Goal: Task Accomplishment & Management: Complete application form

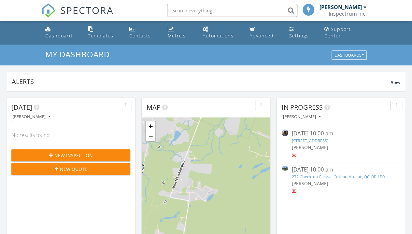
scroll to position [3, 3]
click at [362, 222] on div "In Progress Ian Towers 09/19/25 10:00 am 760 - 764 Rue Villeray, Montréal, QC H…" at bounding box center [341, 192] width 129 height 189
click at [89, 153] on span "New Inspection" at bounding box center [73, 155] width 38 height 7
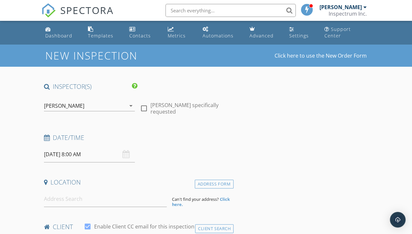
click at [145, 107] on div at bounding box center [143, 108] width 11 height 11
checkbox input "true"
click at [110, 155] on input "29/09/2025 8:00 AM" at bounding box center [89, 154] width 91 height 16
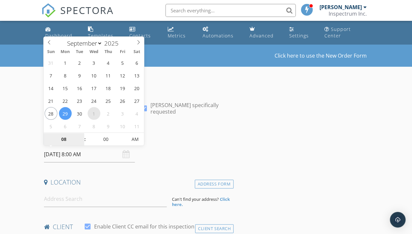
select select "9"
type input "01/10/2025 8:00 AM"
type input "09"
type input "01/10/2025 9:00 AM"
click at [80, 134] on span at bounding box center [81, 136] width 5 height 7
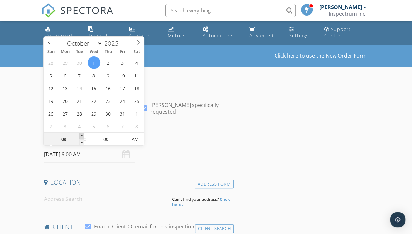
type input "10"
type input "01/10/2025 10:00 AM"
click at [80, 134] on span at bounding box center [81, 136] width 5 height 7
type input "11"
type input "01/10/2025 11:00 AM"
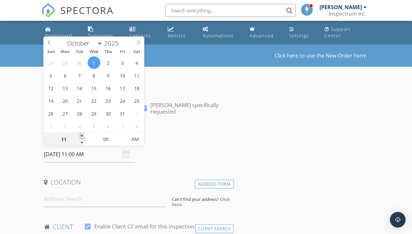
click at [80, 134] on span at bounding box center [81, 136] width 5 height 7
type input "12"
type input "01/10/2025 12:00 PM"
click at [80, 134] on span at bounding box center [81, 136] width 5 height 7
type input "01"
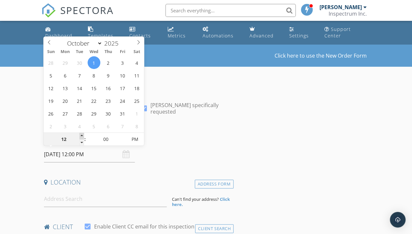
type input "01/10/2025 1:00 PM"
click at [80, 134] on span at bounding box center [81, 136] width 5 height 7
type input "02"
type input "[DATE] 2:00 PM"
click at [80, 134] on span at bounding box center [81, 136] width 5 height 7
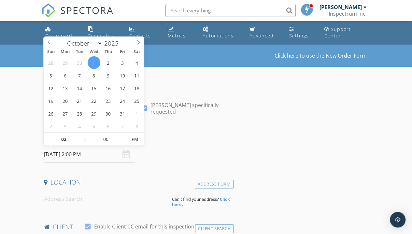
click at [102, 159] on input "[DATE] 2:00 PM" at bounding box center [89, 154] width 91 height 16
click at [225, 134] on h4 "Date/Time" at bounding box center [137, 137] width 187 height 8
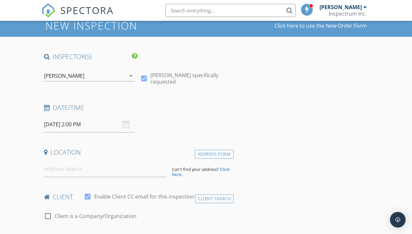
scroll to position [31, 0]
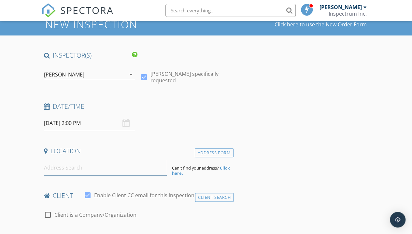
click at [123, 170] on input at bounding box center [105, 168] width 123 height 16
paste input "279 Av. St-Louis"
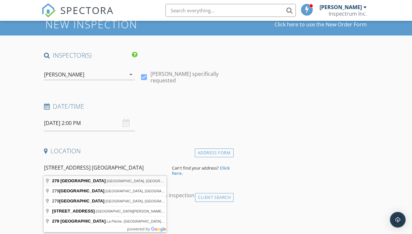
type input "279 Saint-Louis Avenue, Pointe-Claire, QC, Canada"
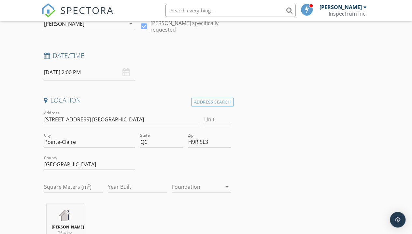
scroll to position [85, 0]
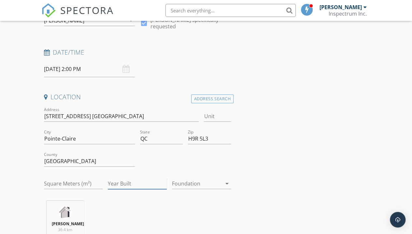
click at [141, 182] on input "Year Built" at bounding box center [137, 183] width 59 height 11
type input "1985"
click at [213, 185] on div at bounding box center [197, 183] width 50 height 10
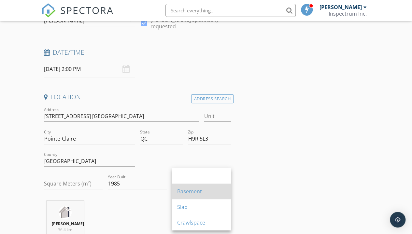
click at [206, 189] on div "Basement" at bounding box center [201, 191] width 48 height 8
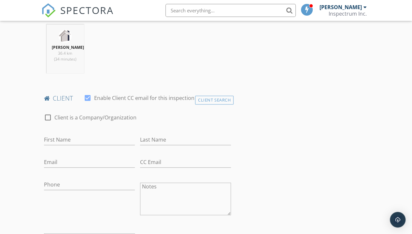
scroll to position [263, 0]
click at [215, 99] on div "Client Search" at bounding box center [214, 98] width 38 height 9
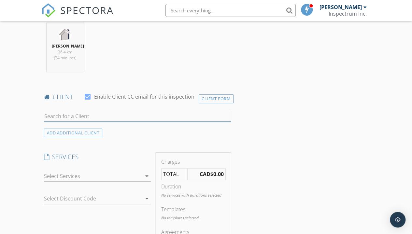
click at [136, 115] on input "text" at bounding box center [137, 116] width 187 height 11
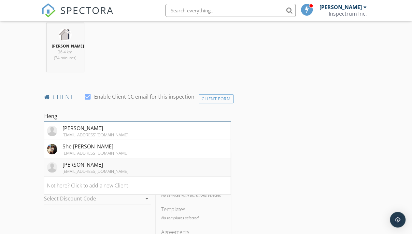
type input "Heng"
click at [126, 166] on li "Heng Li henglicad@gmail.com" at bounding box center [137, 167] width 186 height 18
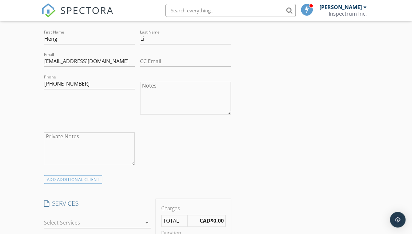
scroll to position [367, 0]
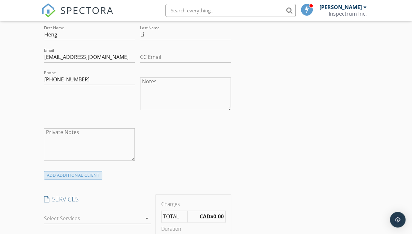
click at [85, 171] on div "ADD ADDITIONAL client" at bounding box center [73, 175] width 59 height 9
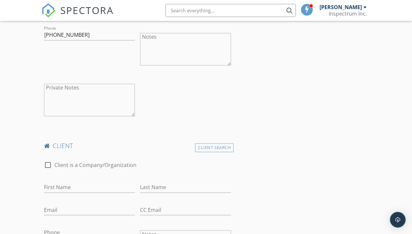
scroll to position [412, 0]
click at [217, 146] on div "Client Search" at bounding box center [214, 147] width 38 height 9
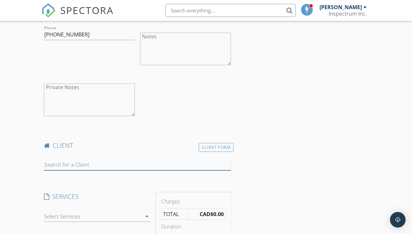
click at [113, 164] on input "text" at bounding box center [137, 164] width 187 height 11
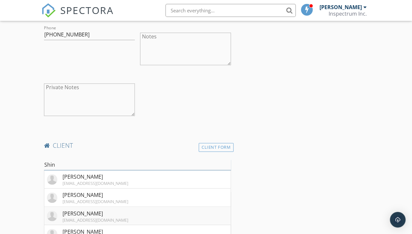
type input "Shin"
click at [130, 211] on li "Shin Hwei Tan shinhwei@hotmail.com" at bounding box center [137, 216] width 186 height 18
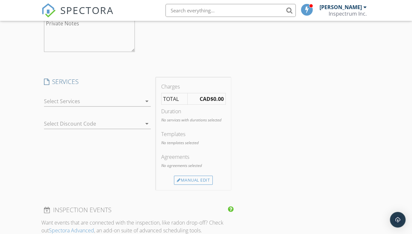
scroll to position [670, 0]
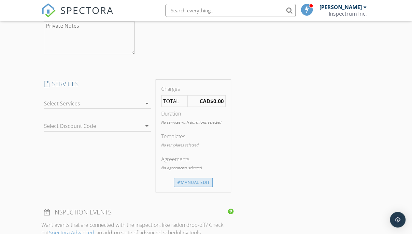
click at [203, 180] on div "Manual Edit" at bounding box center [193, 182] width 39 height 9
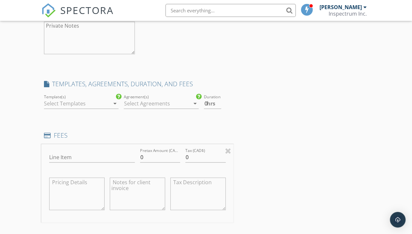
click at [93, 105] on div at bounding box center [77, 103] width 66 height 10
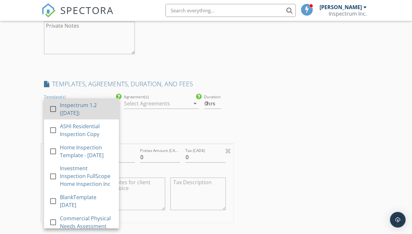
click at [92, 109] on div "Inspectrum 1.2 ([DATE])" at bounding box center [87, 109] width 54 height 16
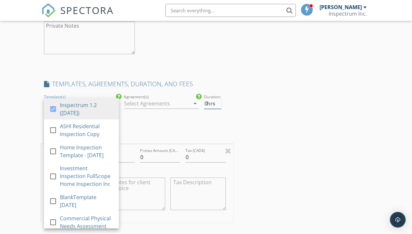
click at [214, 102] on span "hrs" at bounding box center [211, 103] width 8 height 5
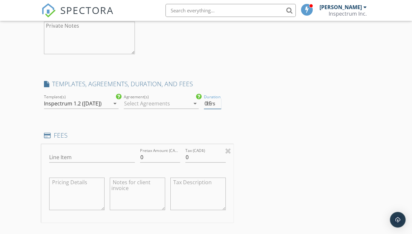
click at [218, 101] on input "0.5" at bounding box center [212, 103] width 17 height 11
click at [220, 100] on input "1" at bounding box center [212, 103] width 17 height 11
click at [219, 101] on input "1.5" at bounding box center [212, 103] width 17 height 11
click at [219, 102] on input "2" at bounding box center [212, 103] width 17 height 11
click at [220, 101] on input "2.5" at bounding box center [212, 103] width 17 height 11
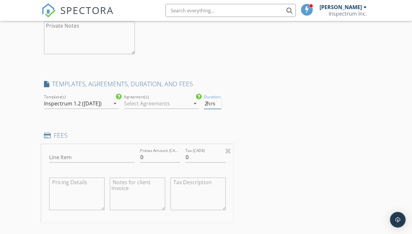
click at [218, 102] on input "2" at bounding box center [212, 103] width 17 height 11
click at [220, 102] on input "2.5" at bounding box center [212, 103] width 17 height 11
click at [219, 101] on input "3" at bounding box center [212, 103] width 17 height 11
click at [220, 101] on input "3.5" at bounding box center [212, 103] width 17 height 11
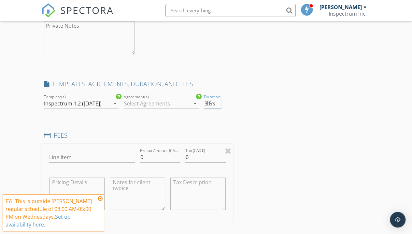
type input "3"
click at [221, 102] on input "3" at bounding box center [212, 103] width 17 height 11
click at [100, 199] on icon at bounding box center [100, 198] width 5 height 5
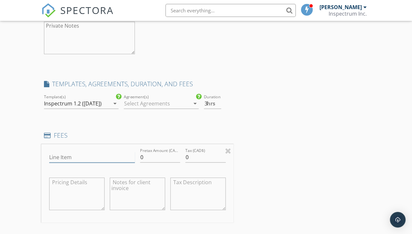
click at [105, 163] on input "Line Item" at bounding box center [92, 157] width 86 height 11
click at [111, 159] on input "Line Item" at bounding box center [92, 157] width 86 height 11
type input "Cottage Inspection"
click at [174, 163] on input "0" at bounding box center [160, 157] width 40 height 11
type input "700.00"
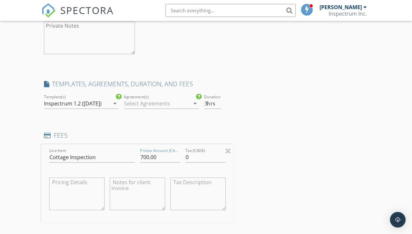
click at [201, 188] on textarea at bounding box center [197, 194] width 55 height 33
type textarea "$35.00 GST $69.82 QST"
click at [216, 159] on input "0" at bounding box center [205, 157] width 40 height 11
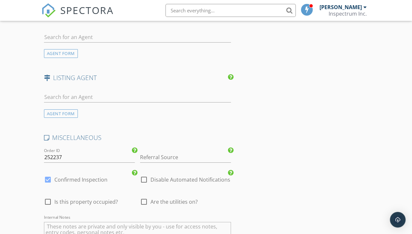
scroll to position [1065, 0]
type input "104.82"
click at [194, 204] on span "Are the utilities on?" at bounding box center [173, 201] width 47 height 7
checkbox input "true"
click at [113, 203] on span "Is this property occupied?" at bounding box center [85, 201] width 63 height 7
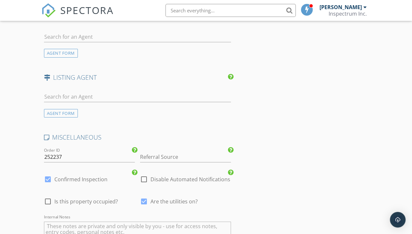
checkbox input "true"
click at [200, 156] on input "Referral Source" at bounding box center [185, 157] width 91 height 11
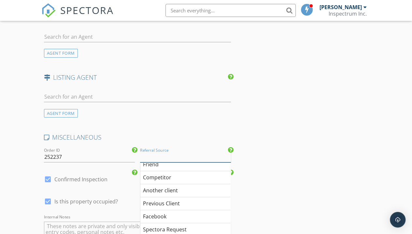
scroll to position [32, 0]
click at [186, 209] on div "Previous Client" at bounding box center [185, 203] width 90 height 13
type input "Previous Client"
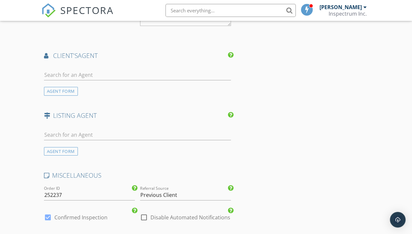
scroll to position [1027, 0]
click at [183, 140] on input "text" at bounding box center [137, 135] width 187 height 11
type input "Felix"
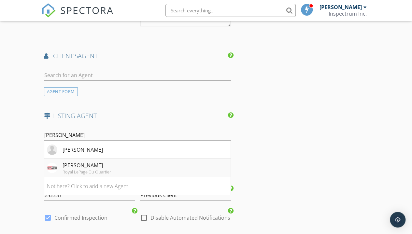
click at [155, 177] on li "Félix Tan Royal LePage Du Quartier" at bounding box center [137, 168] width 186 height 18
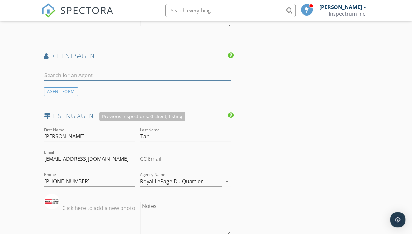
click at [128, 81] on input "text" at bounding box center [137, 75] width 187 height 11
type input "Chao"
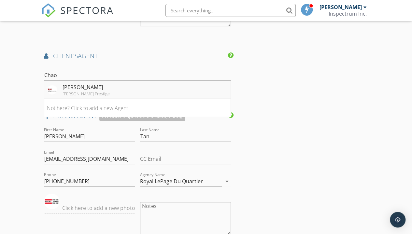
click at [149, 98] on li "Chao Wang Keller Williams Prestige" at bounding box center [137, 90] width 186 height 18
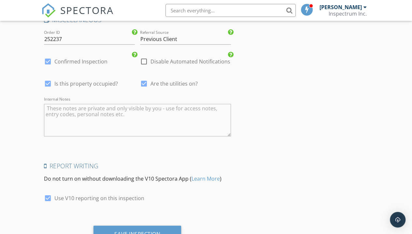
scroll to position [1511, 0]
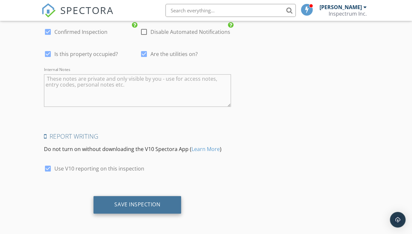
click at [147, 204] on div "Save Inspection" at bounding box center [137, 204] width 46 height 7
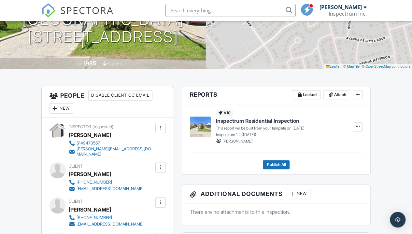
scroll to position [105, 0]
